Goal: Task Accomplishment & Management: Complete application form

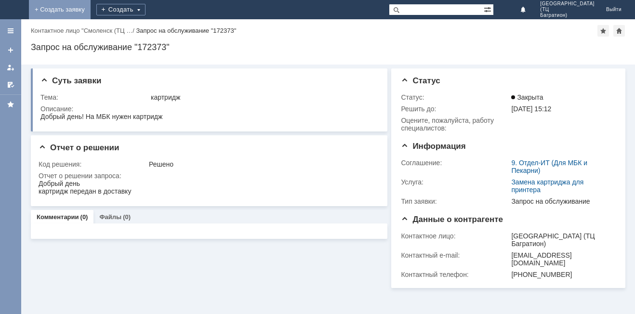
click at [91, 13] on link "+ Создать заявку" at bounding box center [60, 9] width 62 height 19
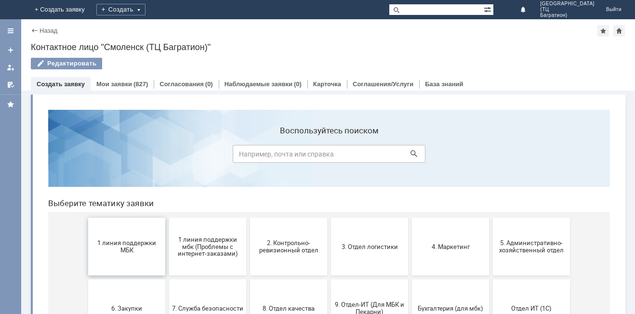
click at [125, 268] on button "1 линия поддержки МБК" at bounding box center [126, 247] width 77 height 58
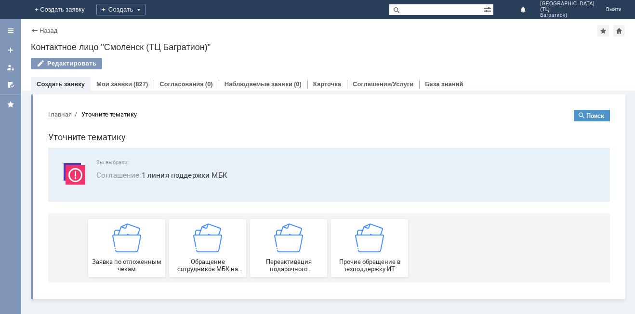
click at [125, 268] on span "Заявка по отложенным чекам" at bounding box center [126, 265] width 71 height 14
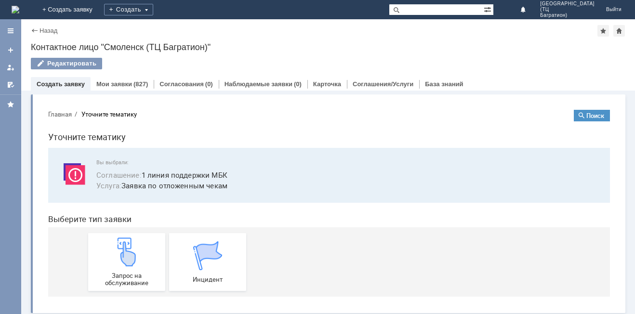
click at [125, 268] on div "Запрос на обслуживание" at bounding box center [126, 262] width 71 height 49
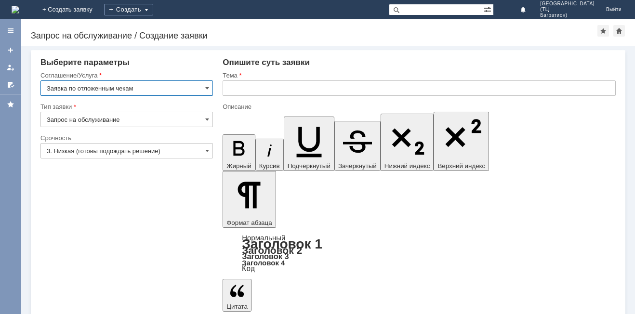
click at [202, 145] on input "3. Низкая (готовы подождать решение)" at bounding box center [126, 150] width 173 height 15
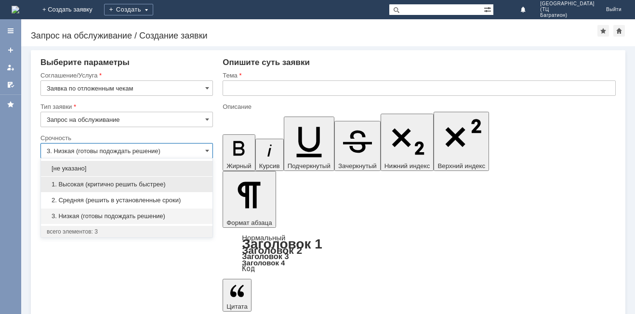
click at [161, 184] on span "1. Высокая (критично решить быстрее)" at bounding box center [127, 185] width 160 height 8
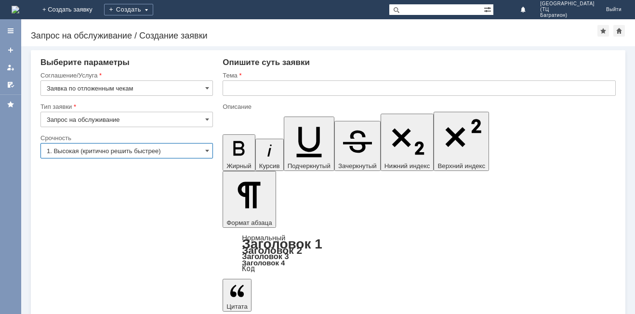
type input "1. Высокая (критично решить быстрее)"
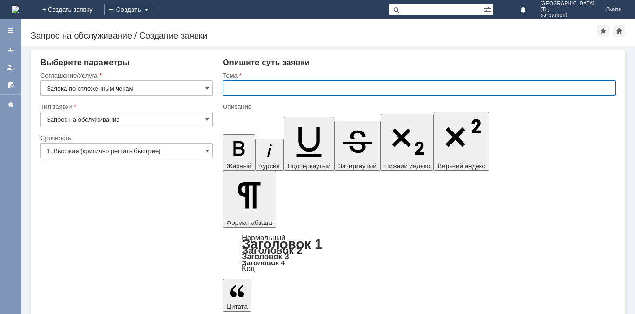
click at [244, 92] on input "text" at bounding box center [419, 88] width 393 height 15
type input "удалить"
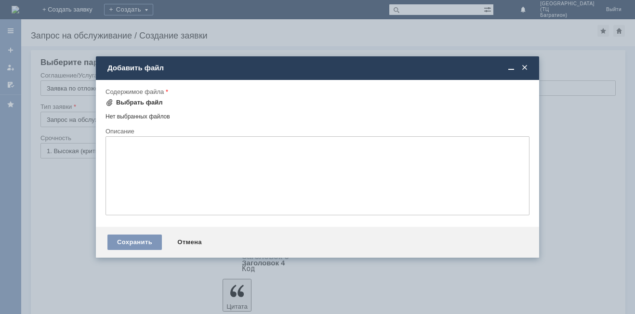
click at [152, 101] on div "Выбрать файл" at bounding box center [139, 103] width 47 height 8
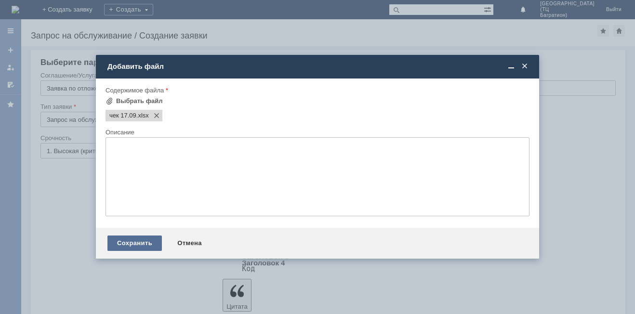
click at [137, 241] on div "Сохранить" at bounding box center [135, 243] width 54 height 15
